Goal: Information Seeking & Learning: Find specific fact

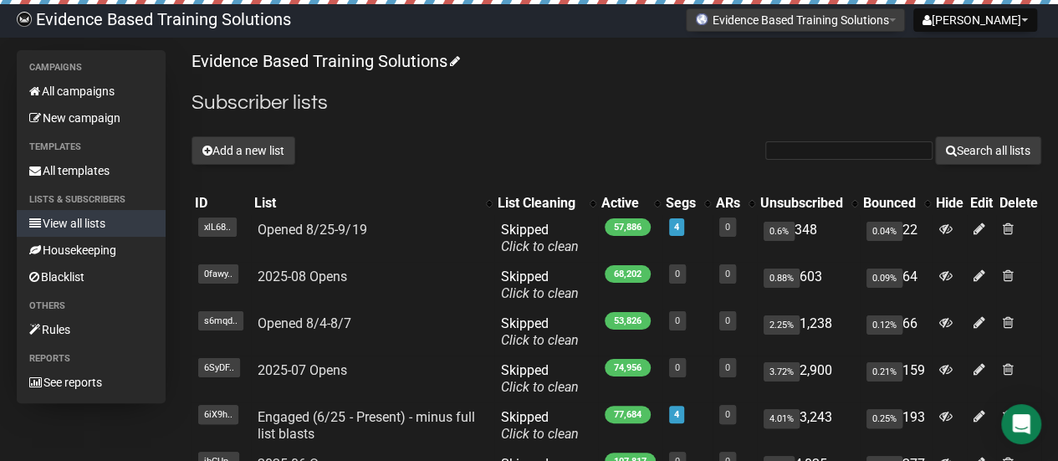
click at [72, 219] on link "View all lists" at bounding box center [91, 223] width 149 height 27
click at [867, 151] on input "text" at bounding box center [849, 150] width 167 height 18
paste input "[EMAIL_ADDRESS][DOMAIN_NAME]"
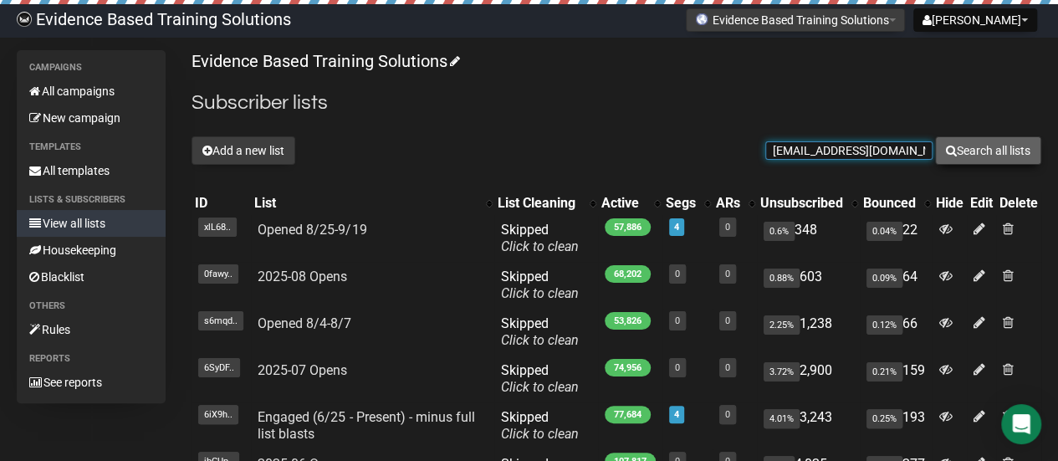
type input "GRILEY1941@GMAIL.COM"
click at [978, 152] on button "Search all lists" at bounding box center [988, 150] width 106 height 28
click at [858, 146] on input "text" at bounding box center [849, 150] width 167 height 18
paste input "[EMAIL_ADDRESS][DOMAIN_NAME]"
type input "[EMAIL_ADDRESS][DOMAIN_NAME]"
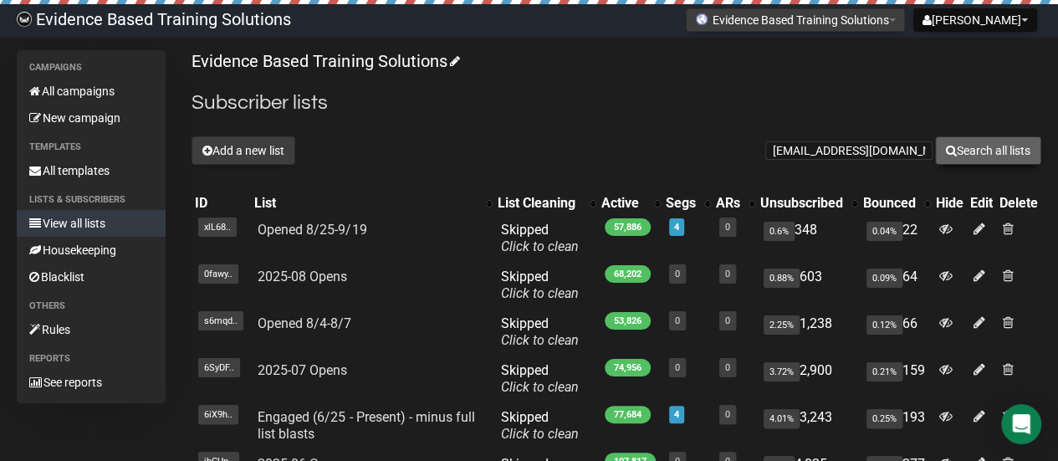
click at [982, 146] on button "Search all lists" at bounding box center [988, 150] width 106 height 28
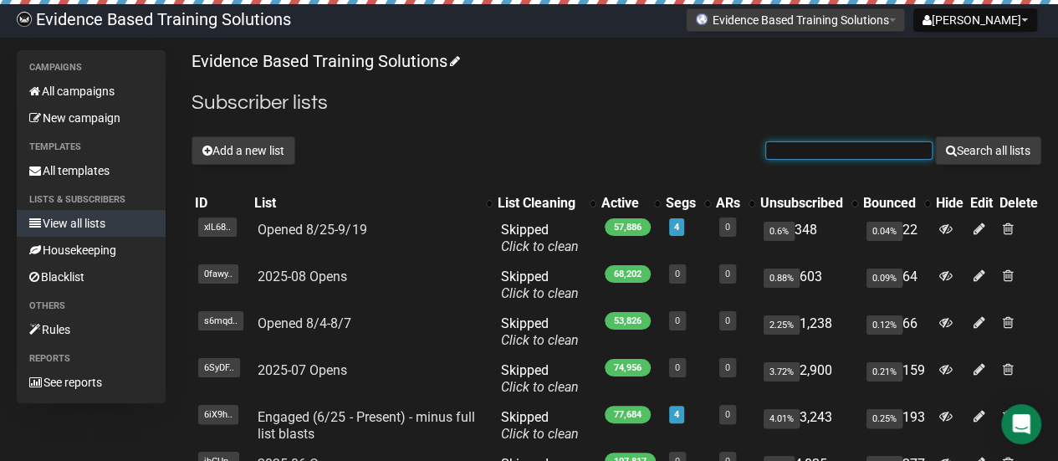
click at [834, 148] on input "text" at bounding box center [849, 150] width 167 height 18
paste input "edashby1@gmail.com"
type input "edashby1@gmail.com"
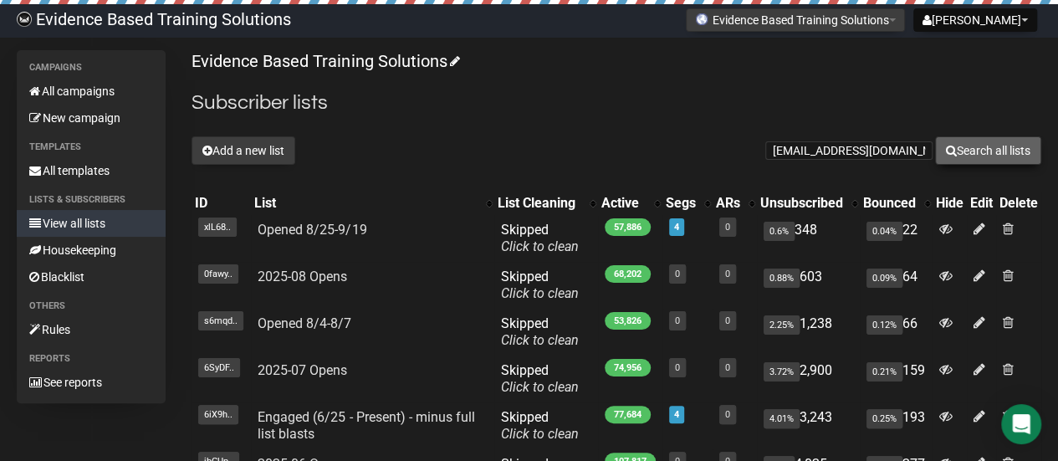
click at [966, 148] on button "Search all lists" at bounding box center [988, 150] width 106 height 28
